Goal: Task Accomplishment & Management: Complete application form

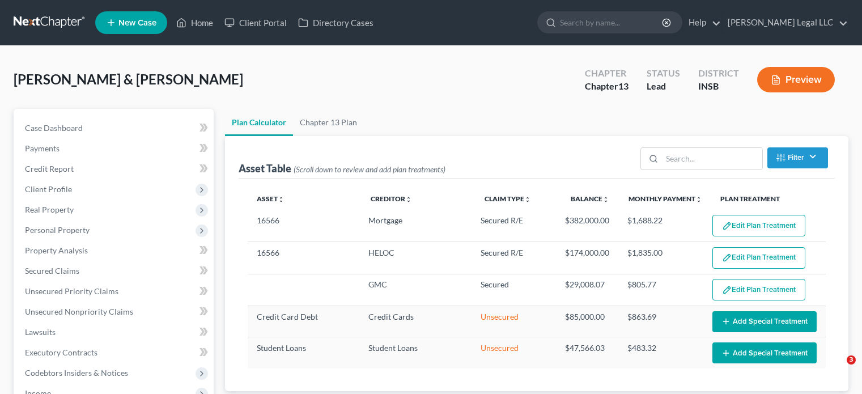
select select "35"
click at [189, 23] on link "Home" at bounding box center [195, 22] width 48 height 20
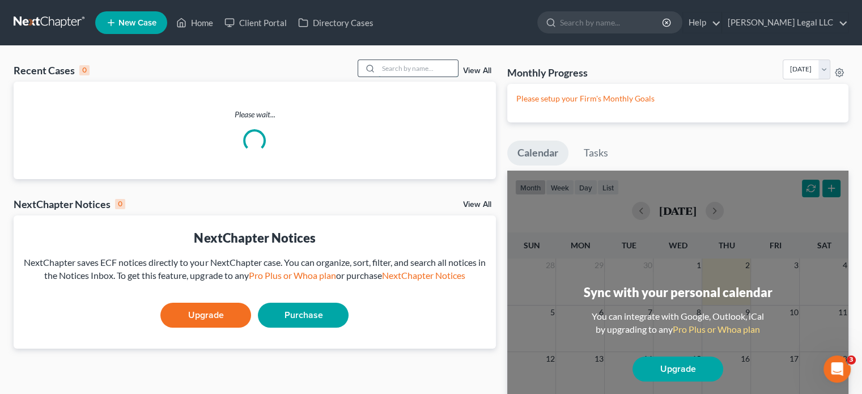
click at [417, 65] on input "search" at bounding box center [417, 68] width 79 height 16
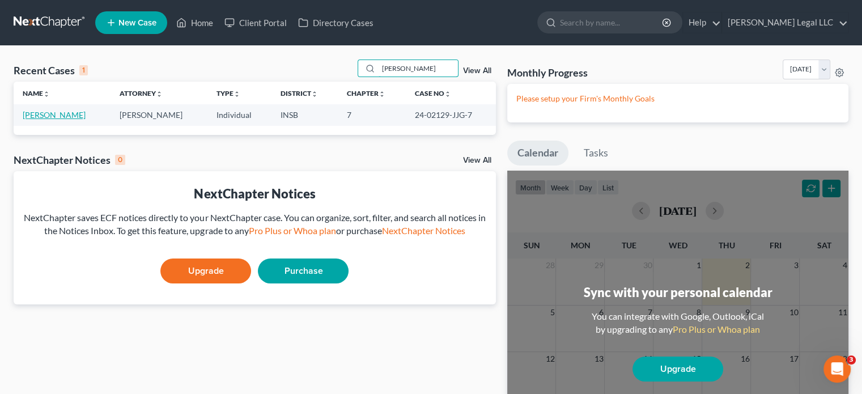
type input "[PERSON_NAME]"
click at [40, 121] on td "[PERSON_NAME]" at bounding box center [62, 114] width 97 height 21
click at [42, 117] on link "[PERSON_NAME]" at bounding box center [54, 115] width 63 height 10
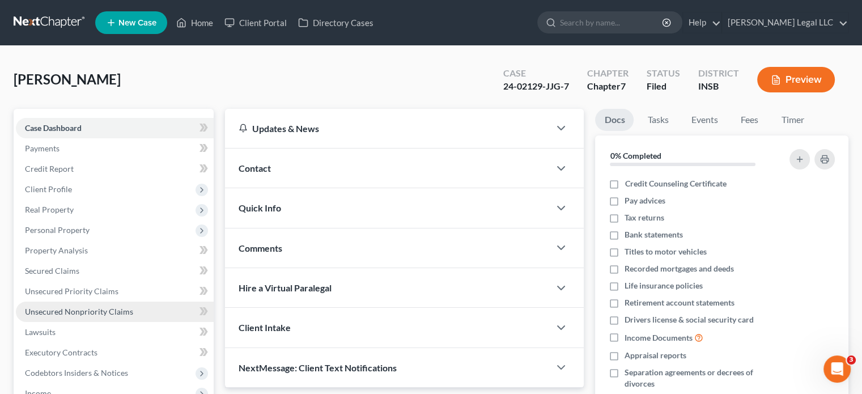
click at [45, 308] on span "Unsecured Nonpriority Claims" at bounding box center [79, 312] width 108 height 10
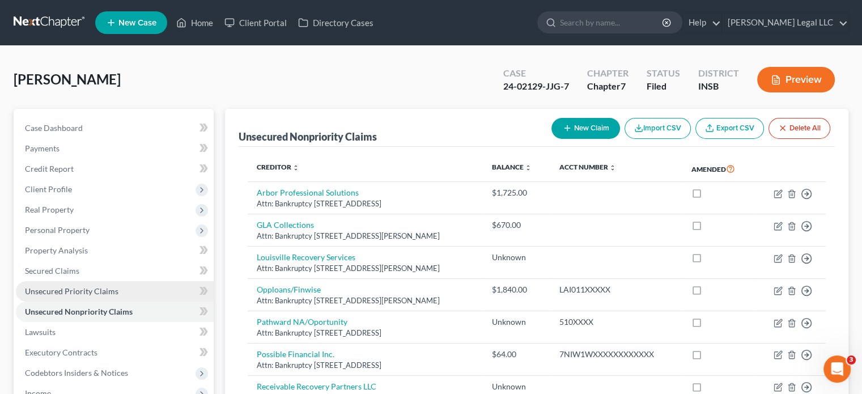
click at [49, 294] on span "Unsecured Priority Claims" at bounding box center [71, 291] width 93 height 10
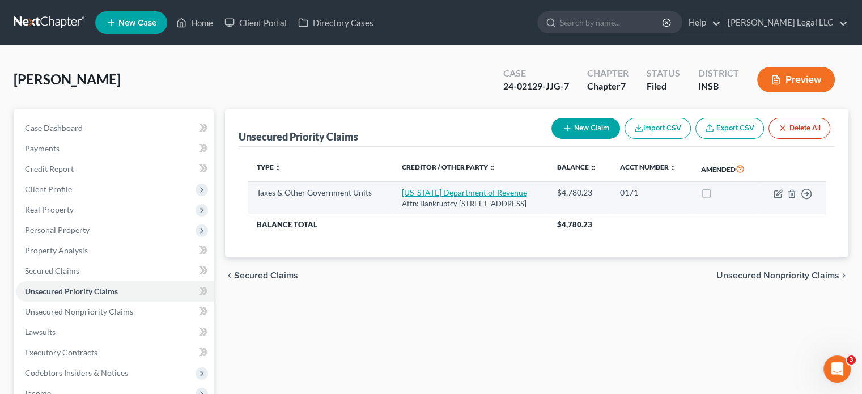
click at [401, 197] on link "[US_STATE] Department of Revenue" at bounding box center [463, 193] width 125 height 10
select select "2"
select select "15"
select select "0"
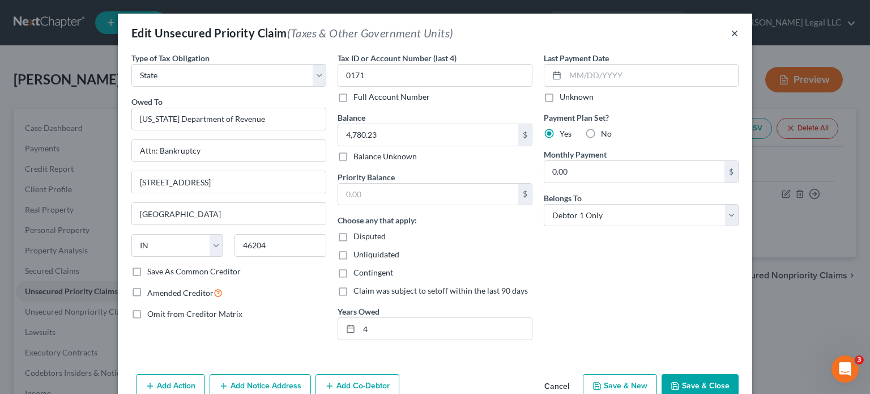
click at [734, 29] on button "×" at bounding box center [735, 33] width 8 height 14
